Goal: Information Seeking & Learning: Learn about a topic

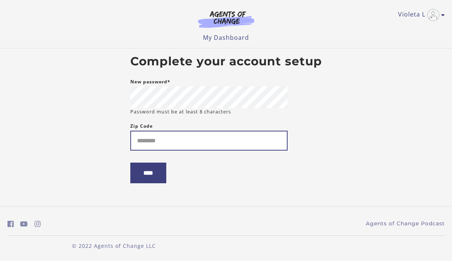
click at [214, 148] on input "Zip Code" at bounding box center [208, 140] width 157 height 20
type input "*****"
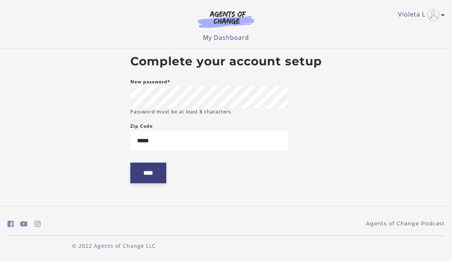
click at [160, 172] on input "****" at bounding box center [148, 172] width 36 height 21
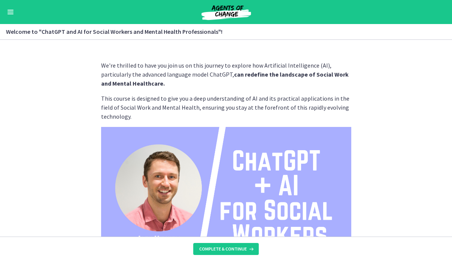
click at [348, 103] on p "This course is designed to give you a deep understanding of AI and its practica…" at bounding box center [226, 107] width 250 height 27
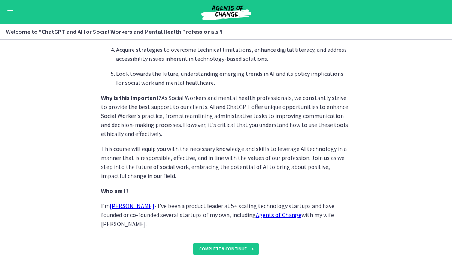
scroll to position [314, 0]
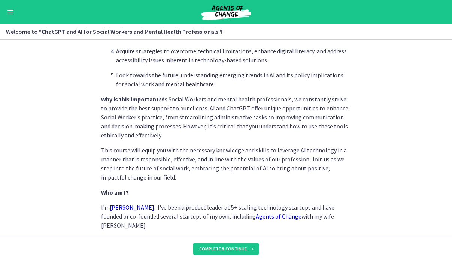
drag, startPoint x: 237, startPoint y: 249, endPoint x: 325, endPoint y: 163, distance: 122.7
click at [325, 163] on div "We're thrilled to have you join us on this journey to explore how Artificial In…" at bounding box center [226, 150] width 452 height 221
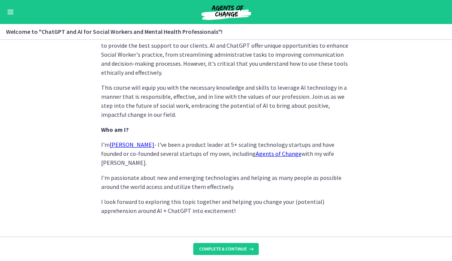
scroll to position [376, 0]
click at [264, 83] on p "This course will equip you with the necessary knowledge and skills to leverage …" at bounding box center [226, 101] width 250 height 36
click at [205, 247] on span "Complete & continue" at bounding box center [223, 249] width 48 height 6
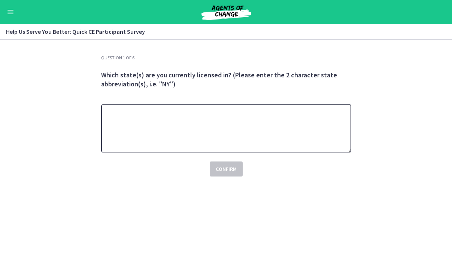
click at [297, 119] on textarea at bounding box center [226, 128] width 250 height 48
type textarea "*********"
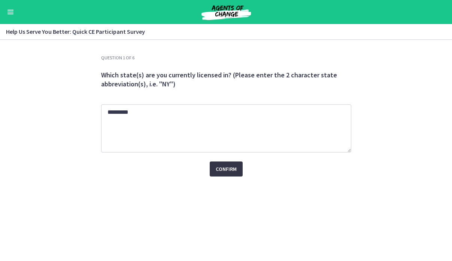
click at [224, 170] on span "Confirm" at bounding box center [226, 168] width 21 height 9
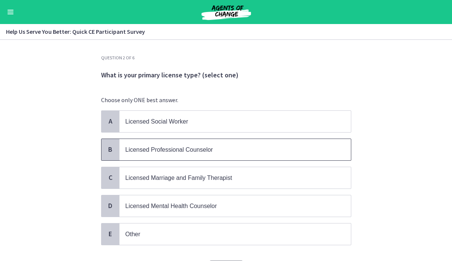
click at [238, 150] on p "Licensed Professional Counselor" at bounding box center [228, 149] width 205 height 9
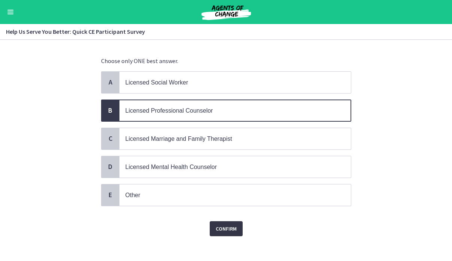
scroll to position [39, 0]
click at [237, 167] on p "Licensed Mental Health Counselor" at bounding box center [228, 166] width 205 height 9
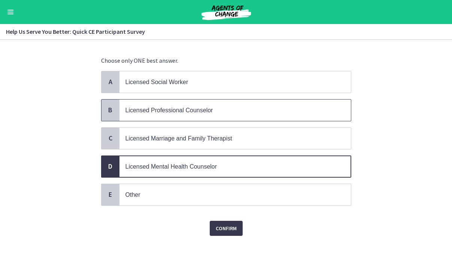
click at [238, 108] on p "Licensed Professional Counselor" at bounding box center [228, 109] width 205 height 9
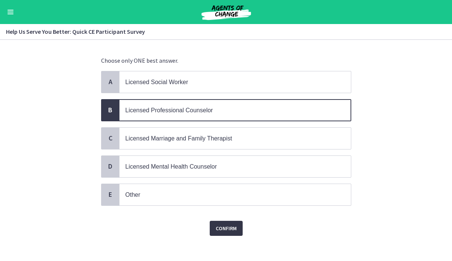
click at [226, 231] on span "Confirm" at bounding box center [226, 227] width 21 height 9
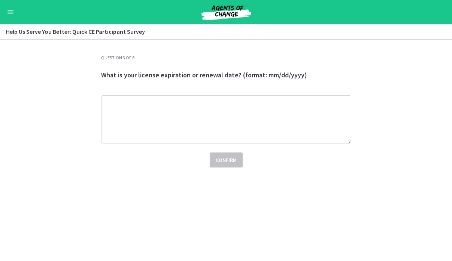
scroll to position [0, 0]
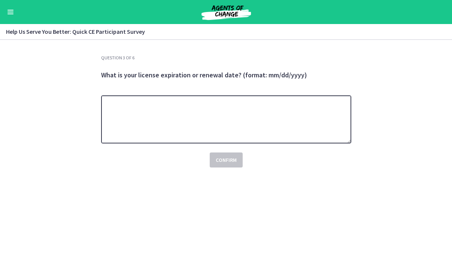
click at [240, 105] on textarea at bounding box center [226, 119] width 250 height 48
type textarea "**********"
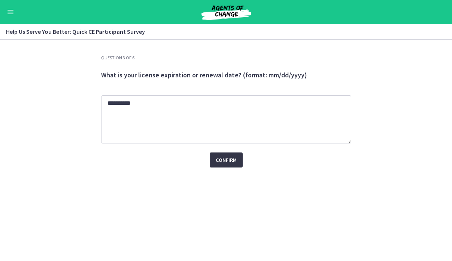
click at [239, 161] on button "Confirm" at bounding box center [226, 159] width 33 height 15
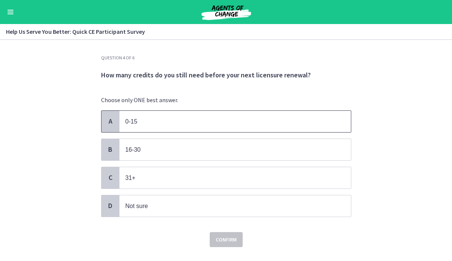
click at [233, 126] on span "0-15" at bounding box center [236, 121] width 232 height 21
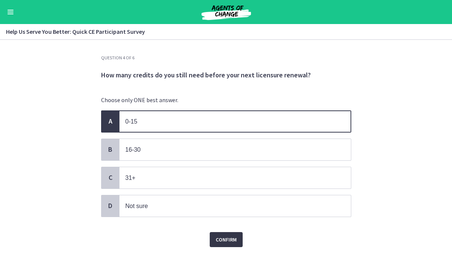
click at [226, 244] on button "Confirm" at bounding box center [226, 239] width 33 height 15
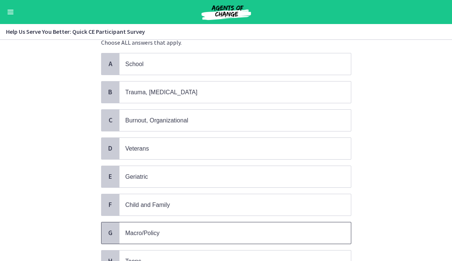
scroll to position [52, 0]
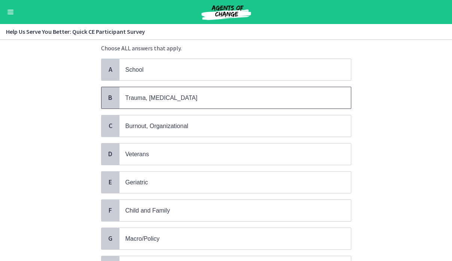
click at [231, 102] on p "Trauma, PTSD" at bounding box center [228, 97] width 205 height 9
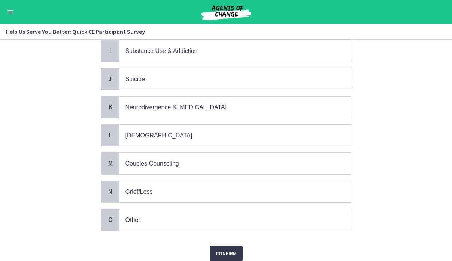
scroll to position [297, 0]
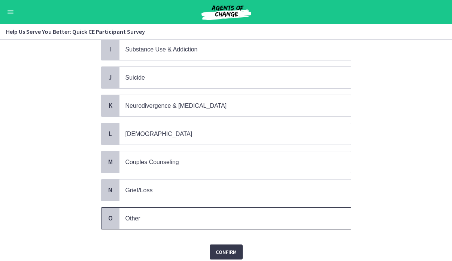
click at [233, 218] on p "Other" at bounding box center [228, 217] width 205 height 9
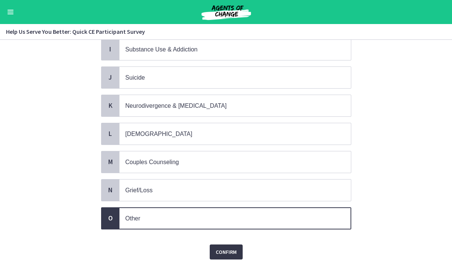
click at [229, 251] on span "Confirm" at bounding box center [226, 251] width 21 height 9
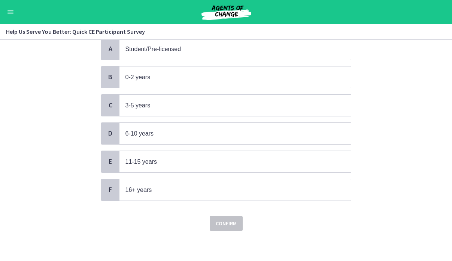
scroll to position [0, 0]
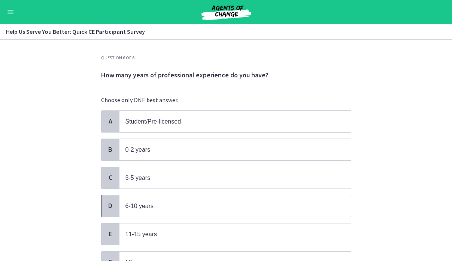
click at [223, 210] on p "6-10 years" at bounding box center [228, 205] width 205 height 9
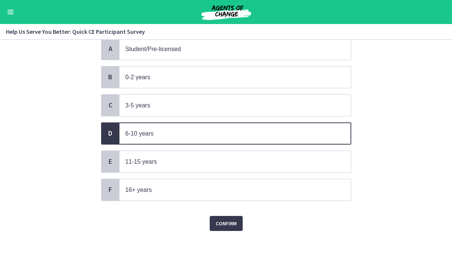
scroll to position [72, 0]
click at [233, 226] on span "Confirm" at bounding box center [226, 223] width 21 height 9
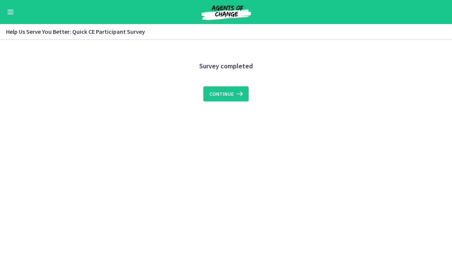
scroll to position [0, 0]
click at [228, 97] on span "Continue" at bounding box center [222, 93] width 24 height 9
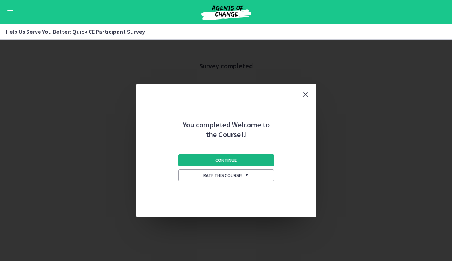
click at [239, 160] on button "Continue" at bounding box center [226, 160] width 96 height 12
